Goal: Book appointment/travel/reservation

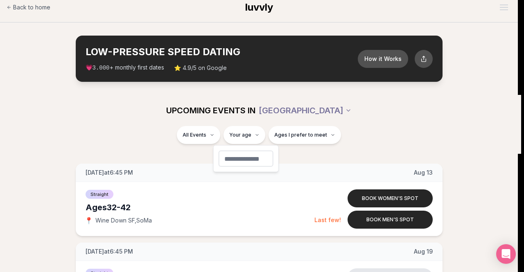
type input "**"
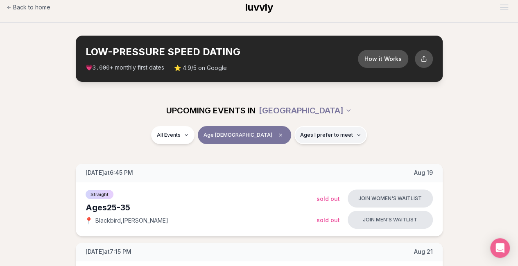
click at [300, 134] on span "Ages I prefer to meet" at bounding box center [326, 135] width 53 height 7
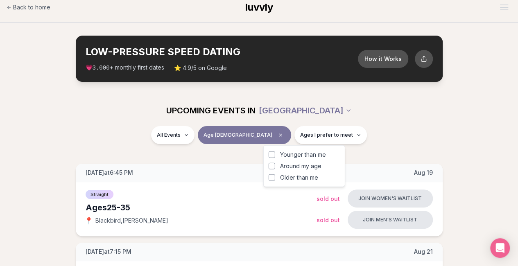
click at [306, 167] on span "Around my age" at bounding box center [300, 166] width 41 height 8
click at [275, 167] on button "Around my age" at bounding box center [272, 166] width 7 height 7
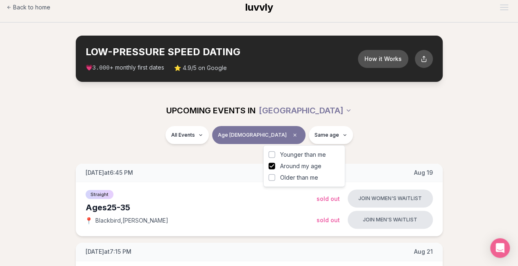
click at [302, 154] on span "Younger than me" at bounding box center [303, 155] width 46 height 8
click at [275, 154] on button "Younger than me" at bounding box center [272, 155] width 7 height 7
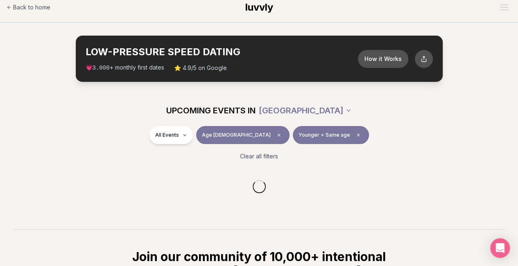
click at [391, 138] on div "All Events Age 27 Younger + Same age" at bounding box center [259, 136] width 459 height 21
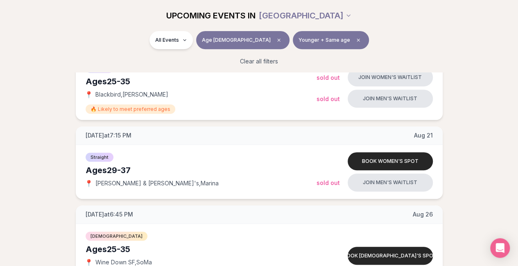
scroll to position [148, 0]
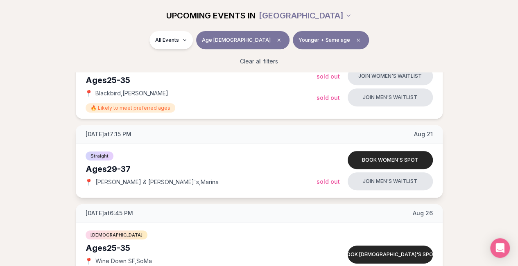
click at [195, 165] on div "Ages 29-37" at bounding box center [201, 168] width 231 height 11
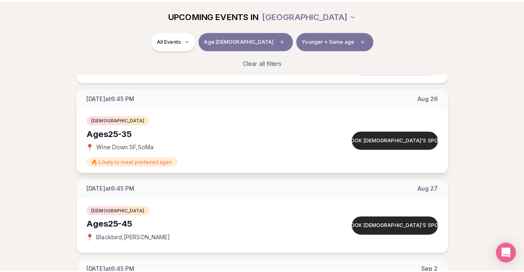
scroll to position [265, 0]
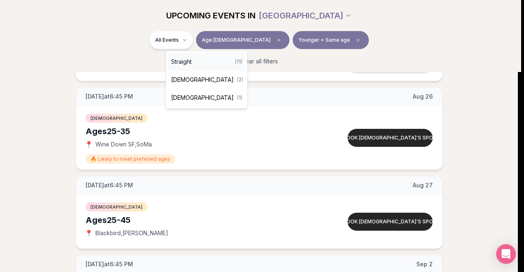
click at [208, 67] on div "Straight ( 11 )" at bounding box center [207, 62] width 78 height 18
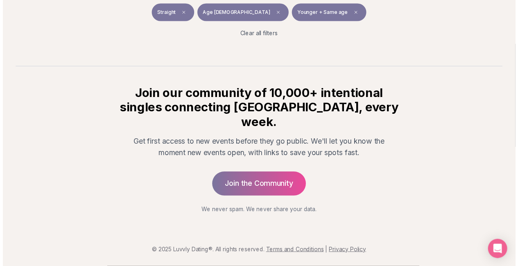
scroll to position [153, 0]
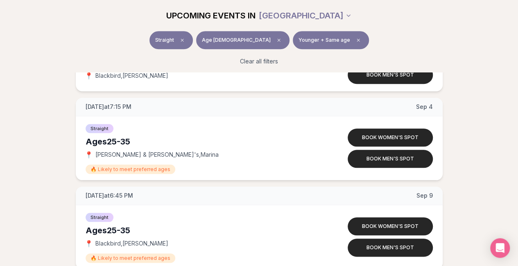
scroll to position [333, 0]
click at [402, 160] on button "Book men's spot" at bounding box center [390, 159] width 85 height 18
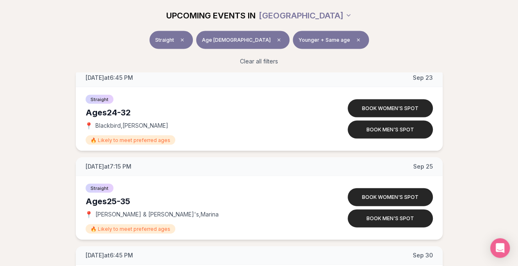
scroll to position [785, 0]
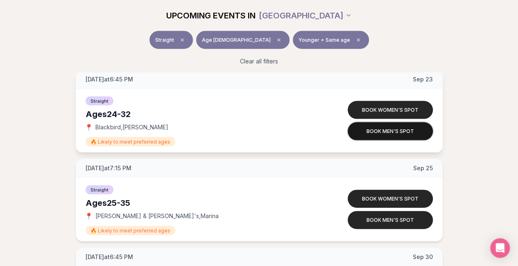
click at [399, 126] on button "Book men's spot" at bounding box center [390, 131] width 85 height 18
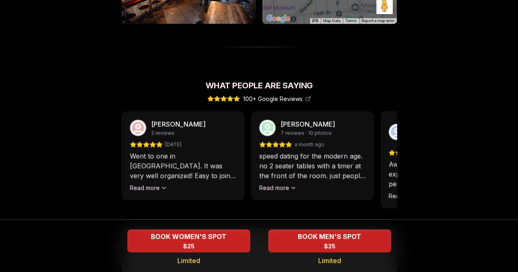
scroll to position [681, 0]
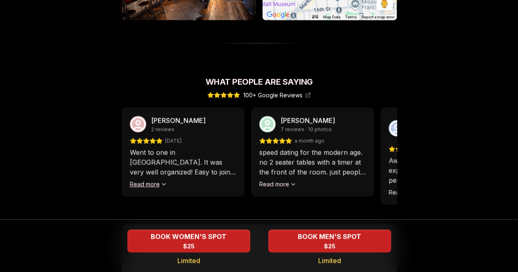
click at [158, 180] on button "Read more" at bounding box center [148, 184] width 37 height 8
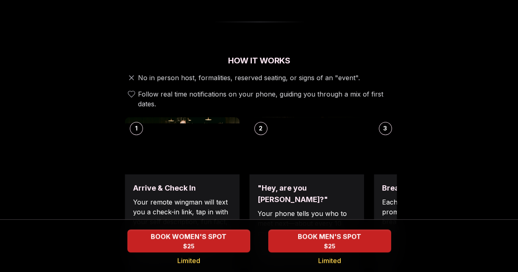
scroll to position [0, 0]
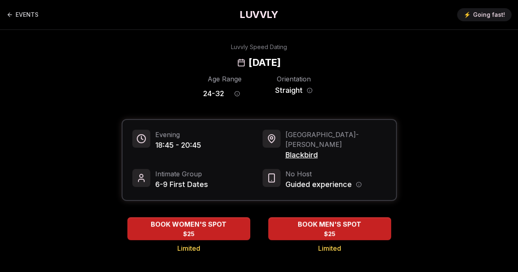
click at [302, 149] on span "Blackbird" at bounding box center [335, 154] width 101 height 11
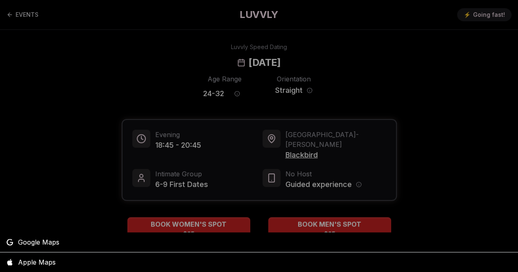
click at [68, 40] on div at bounding box center [259, 136] width 518 height 272
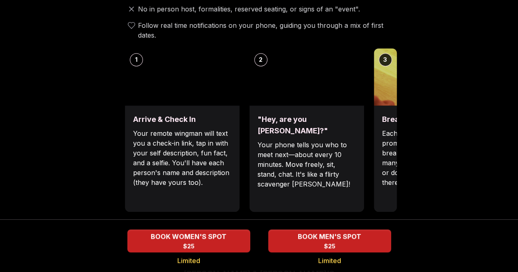
scroll to position [332, 0]
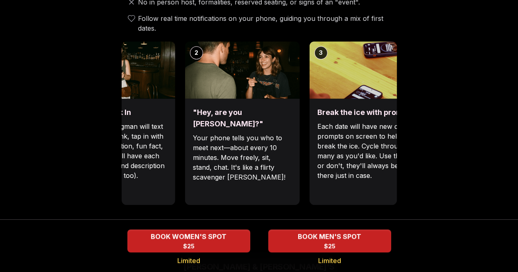
click at [269, 116] on div "1 Arrive & Check In Your remote wingman will text you a check-in link, tap in w…" at bounding box center [194, 123] width 275 height 164
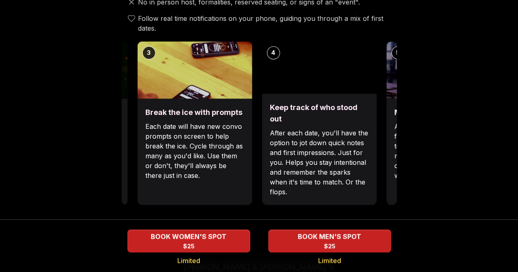
click at [201, 107] on div "Break the ice with prompts Each date will have new convo prompts on screen to h…" at bounding box center [194, 152] width 115 height 106
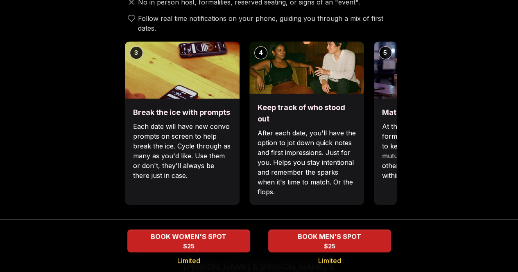
click at [108, 98] on div "Luvvly Speed Dating Thursday, September 4th Age Range 25 - 35 Orientation Strai…" at bounding box center [259, 220] width 505 height 1019
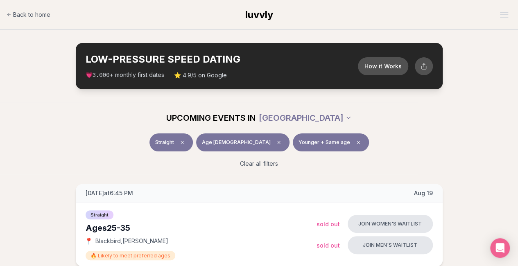
click at [259, 9] on span "luvvly" at bounding box center [259, 15] width 28 height 12
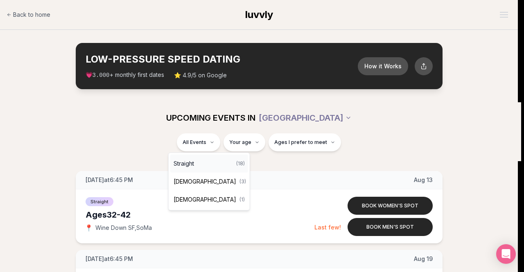
click at [204, 162] on div "Straight ( 18 )" at bounding box center [209, 164] width 78 height 18
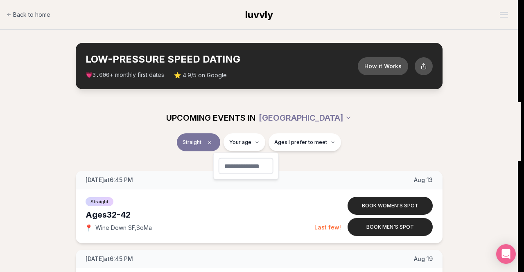
type input "**"
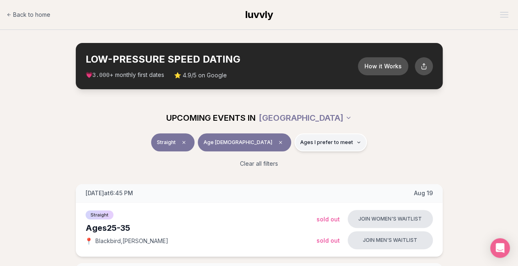
click at [300, 144] on span "Ages I prefer to meet" at bounding box center [326, 142] width 53 height 7
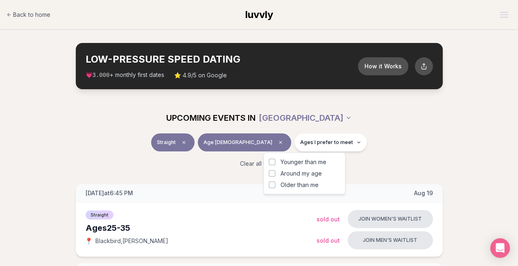
click at [298, 171] on span "Around my age" at bounding box center [300, 174] width 41 height 8
click at [275, 171] on button "Around my age" at bounding box center [272, 173] width 7 height 7
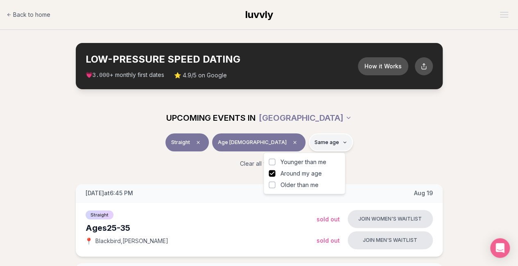
click at [309, 145] on button "Same age" at bounding box center [331, 143] width 44 height 18
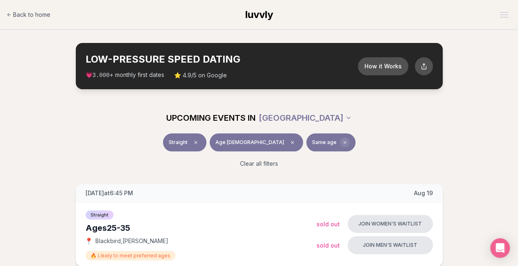
click at [340, 145] on span "Clear preference" at bounding box center [345, 143] width 10 height 10
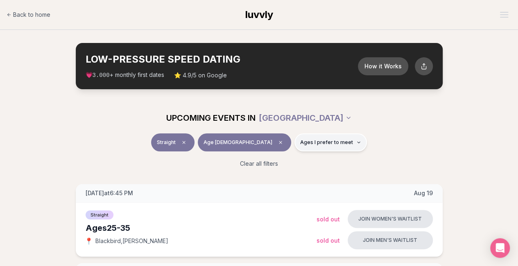
click at [309, 143] on span "Ages I prefer to meet" at bounding box center [326, 142] width 53 height 7
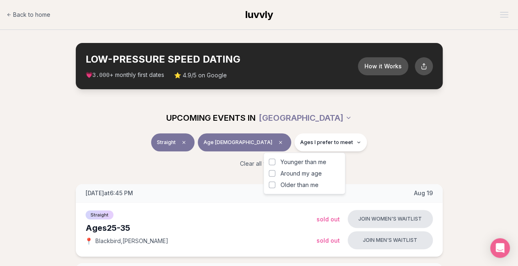
click at [267, 170] on div "Younger than me Around my age Older than me" at bounding box center [304, 174] width 82 height 42
click at [271, 173] on button "Around my age" at bounding box center [272, 173] width 7 height 7
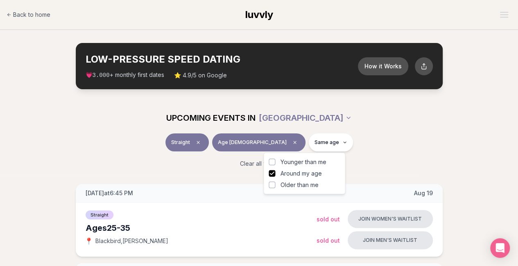
click at [273, 160] on button "Younger than me" at bounding box center [272, 162] width 7 height 7
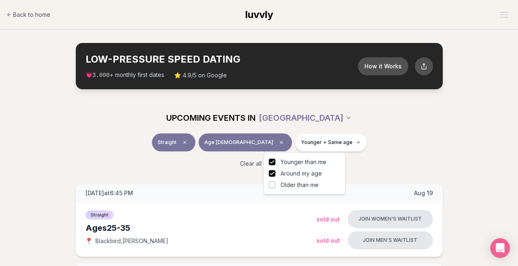
click at [362, 145] on div "Straight Age [DEMOGRAPHIC_DATA] Younger + Same age" at bounding box center [259, 144] width 459 height 21
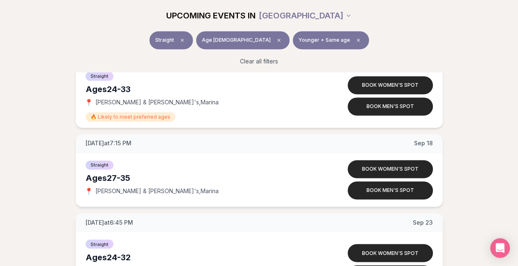
scroll to position [562, 2]
